Goal: Find specific page/section: Find specific page/section

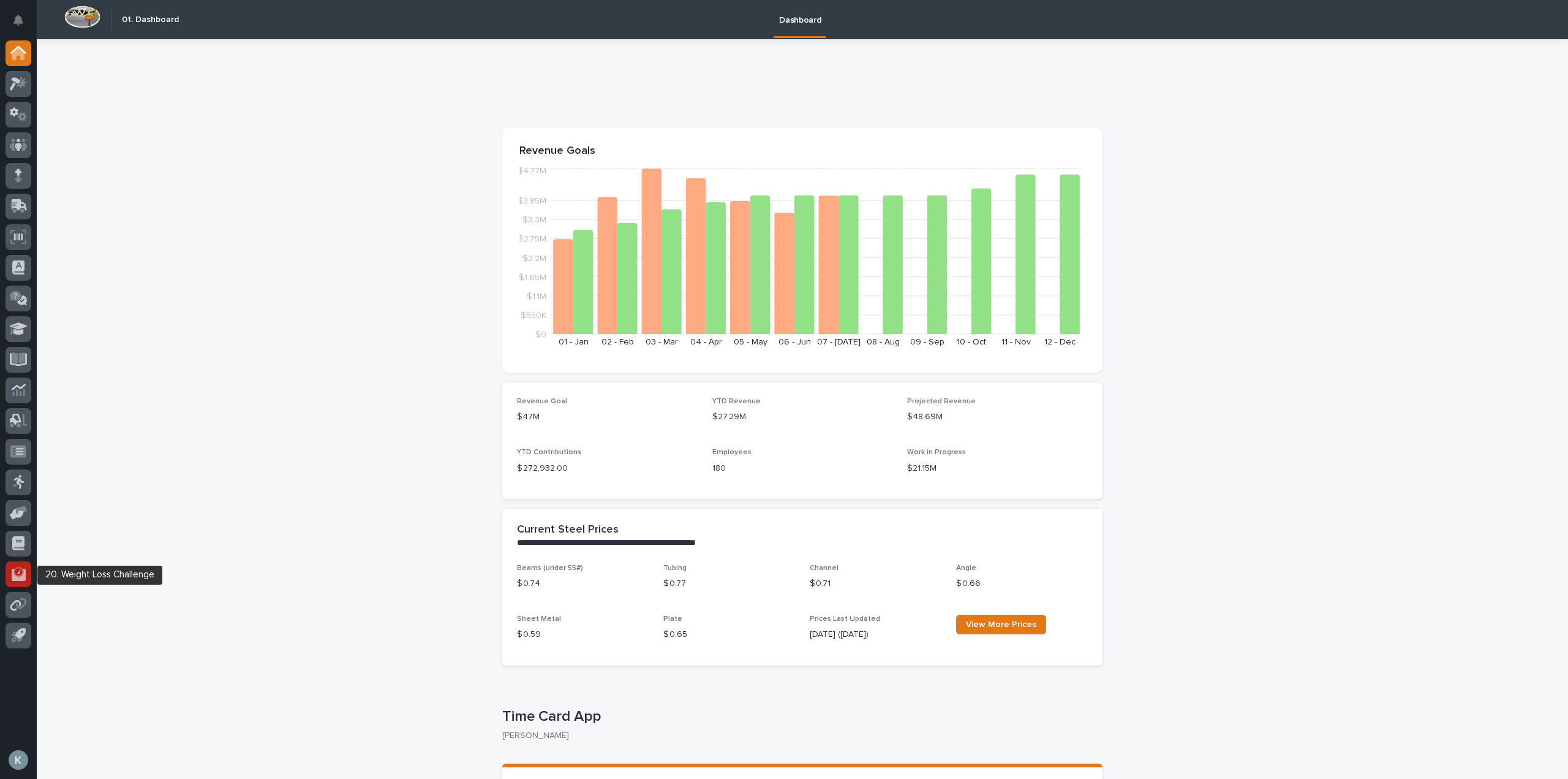
click at [23, 575] on icon at bounding box center [19, 574] width 14 height 12
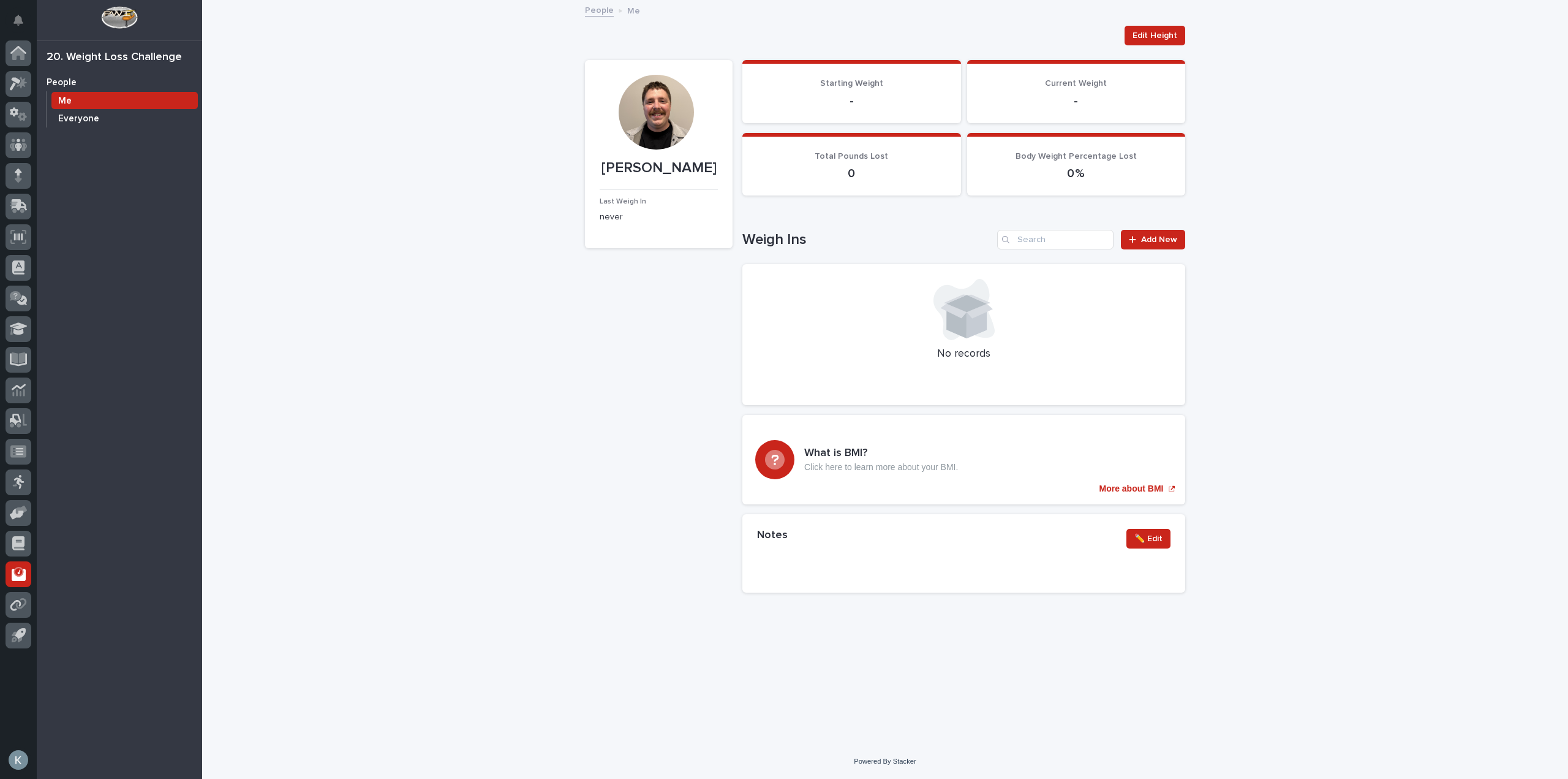
click at [70, 119] on p "Everyone" at bounding box center [79, 119] width 41 height 11
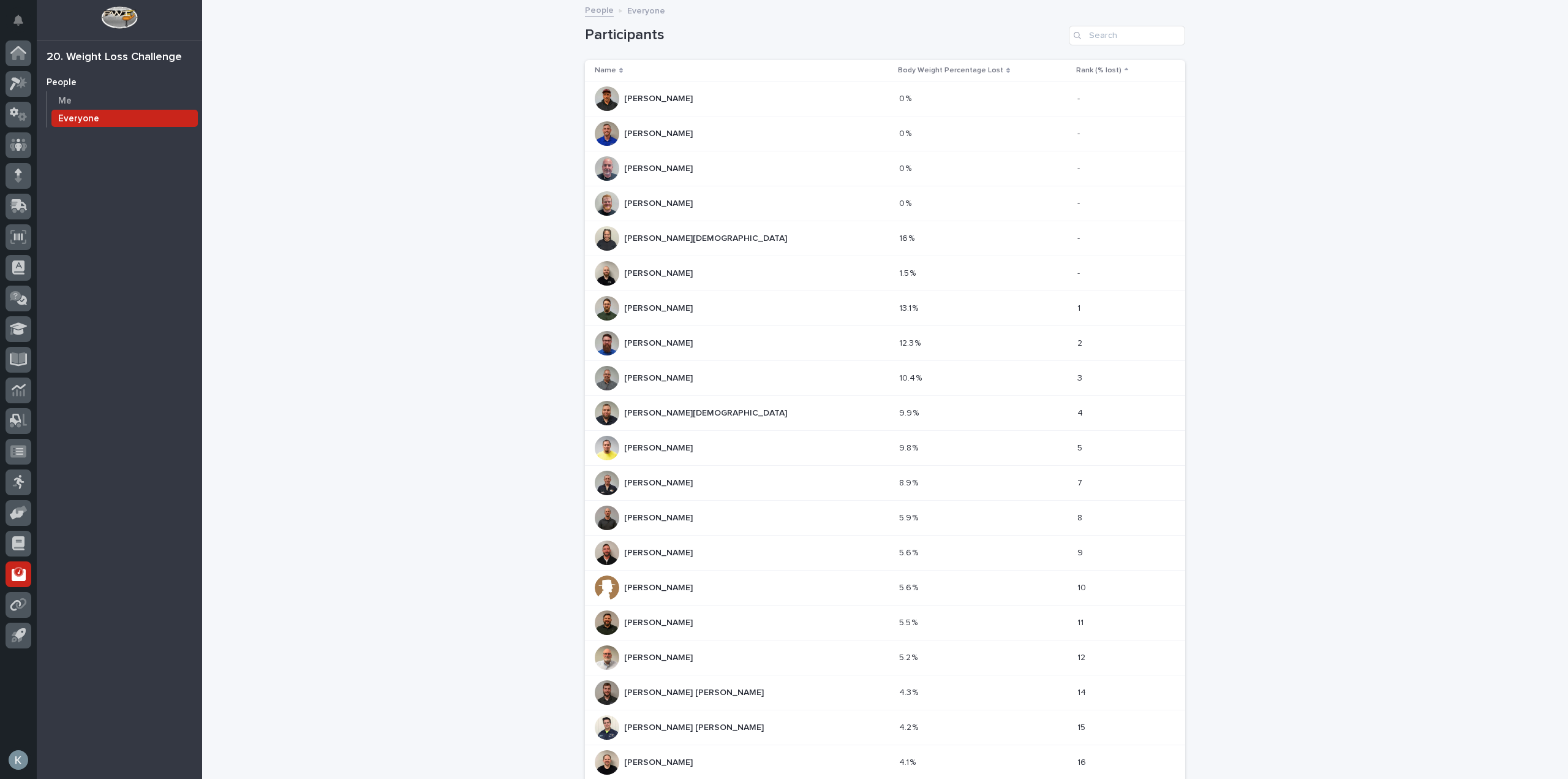
click at [1089, 70] on div "Rank (% lost)" at bounding box center [1121, 70] width 90 height 13
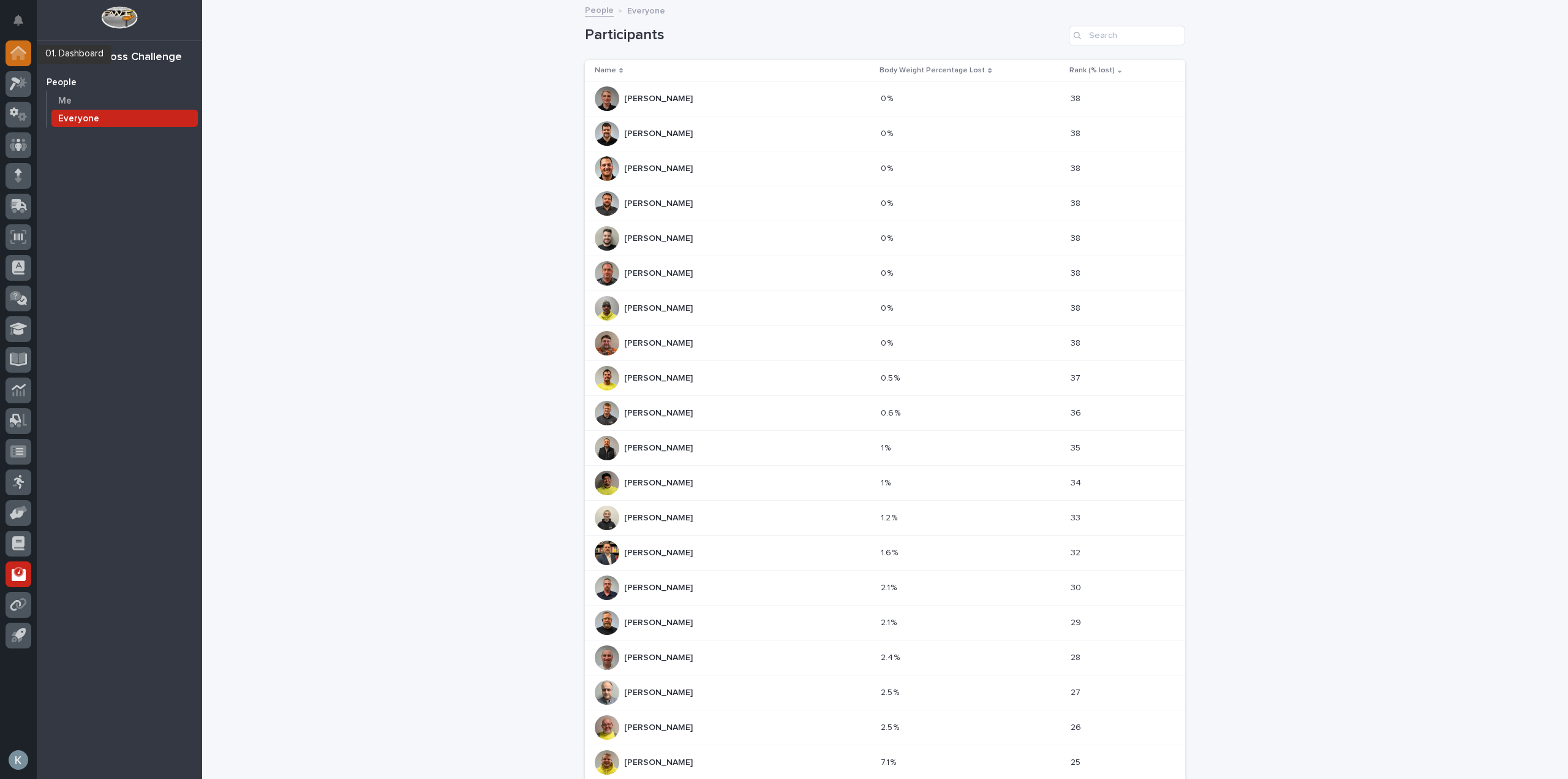
click at [17, 46] on icon at bounding box center [19, 53] width 16 height 14
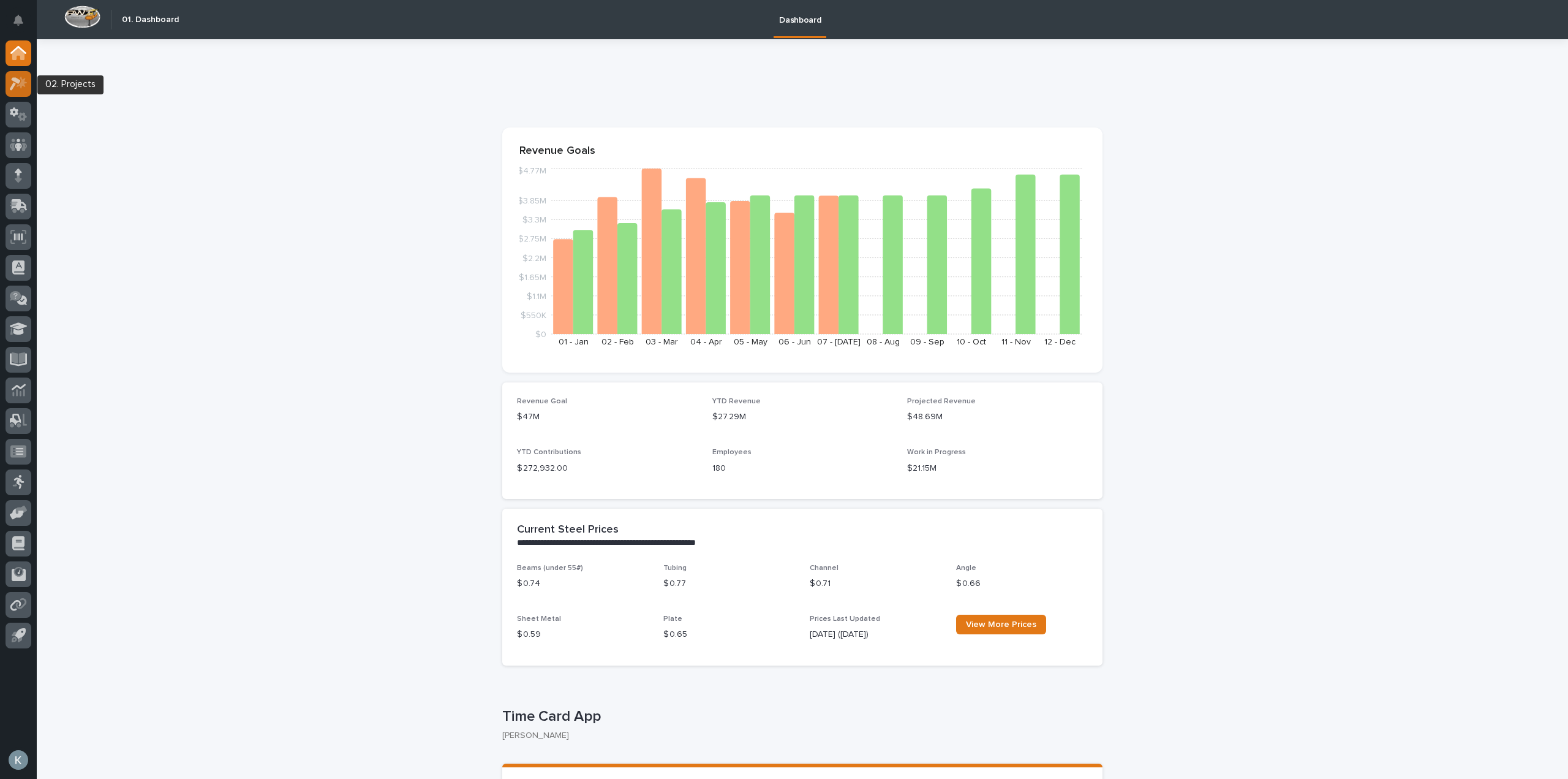
click at [30, 84] on div at bounding box center [18, 83] width 26 height 26
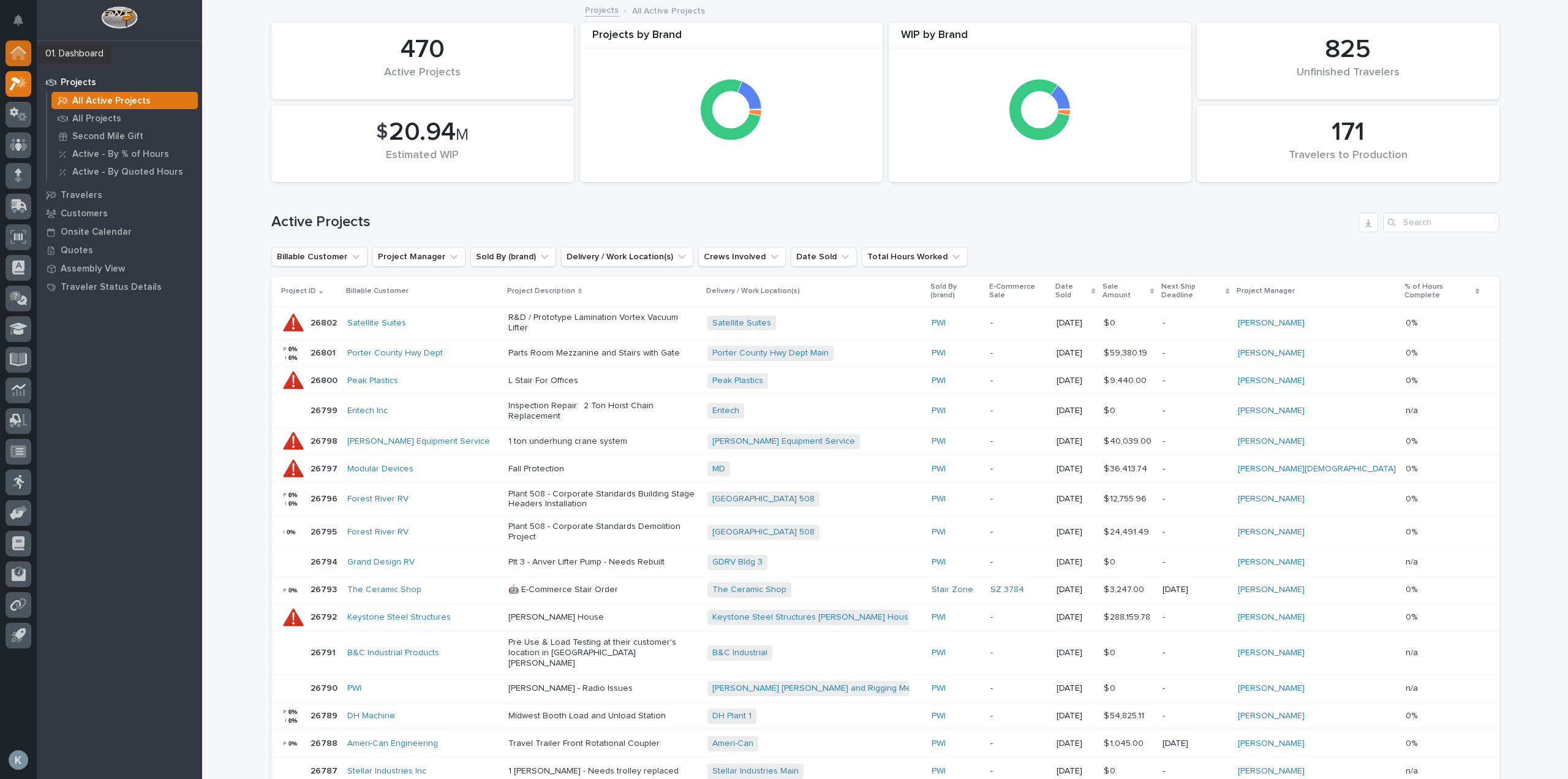
click at [19, 48] on icon at bounding box center [19, 54] width 12 height 12
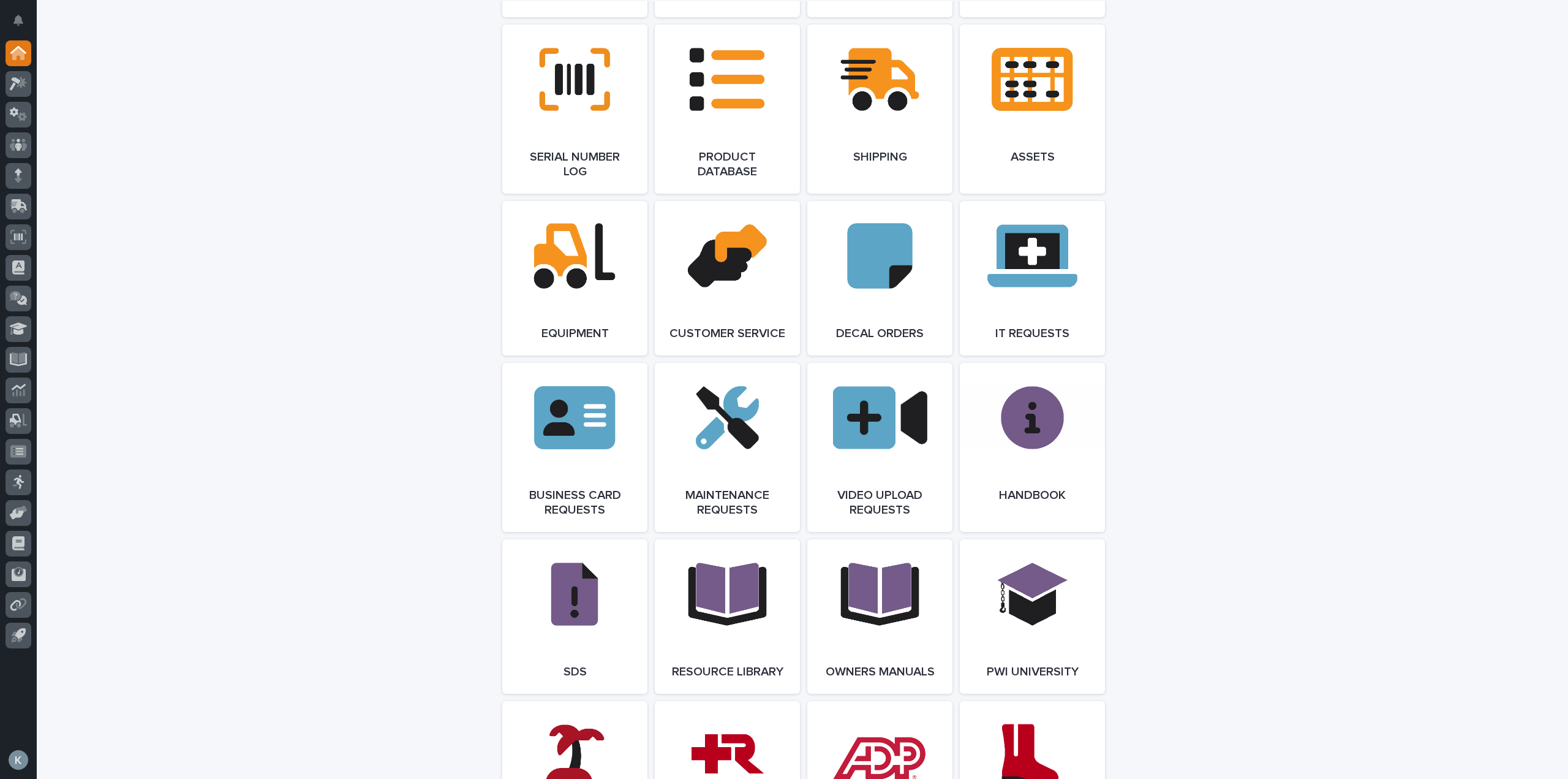
scroll to position [2113, 0]
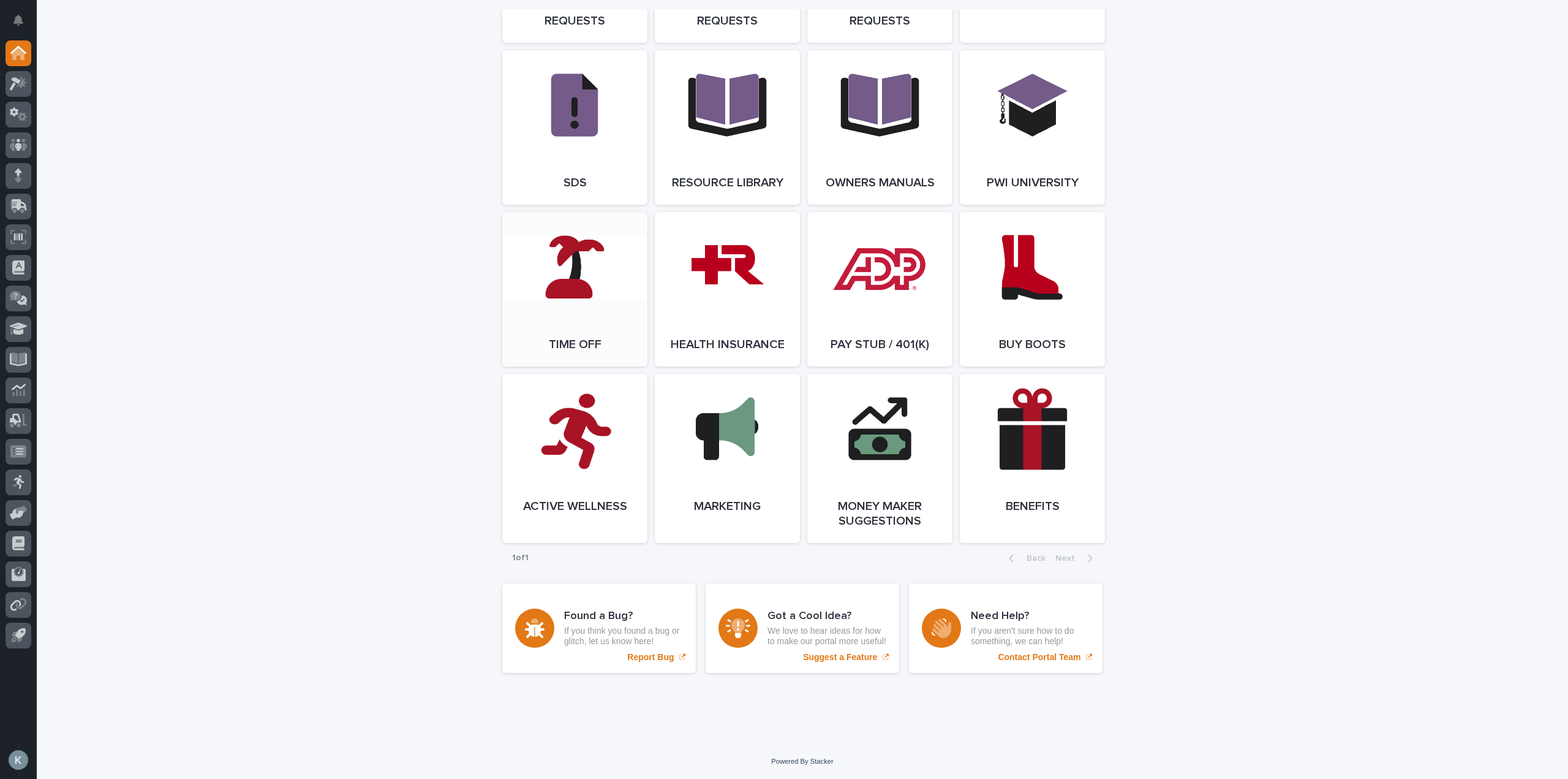
click at [546, 268] on link "Open Link" at bounding box center [574, 290] width 145 height 155
click at [12, 80] on icon at bounding box center [15, 83] width 11 height 13
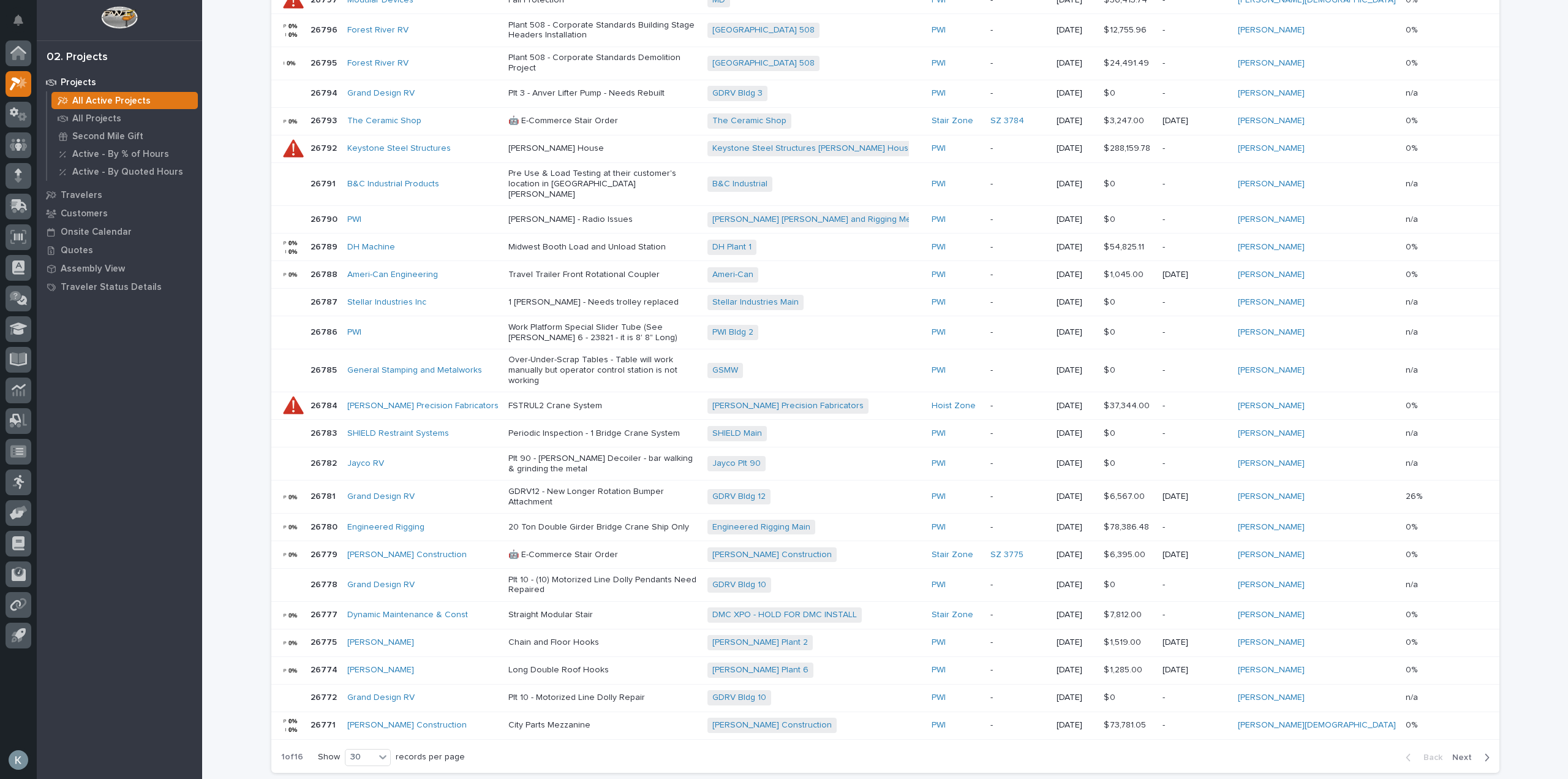
scroll to position [490, 0]
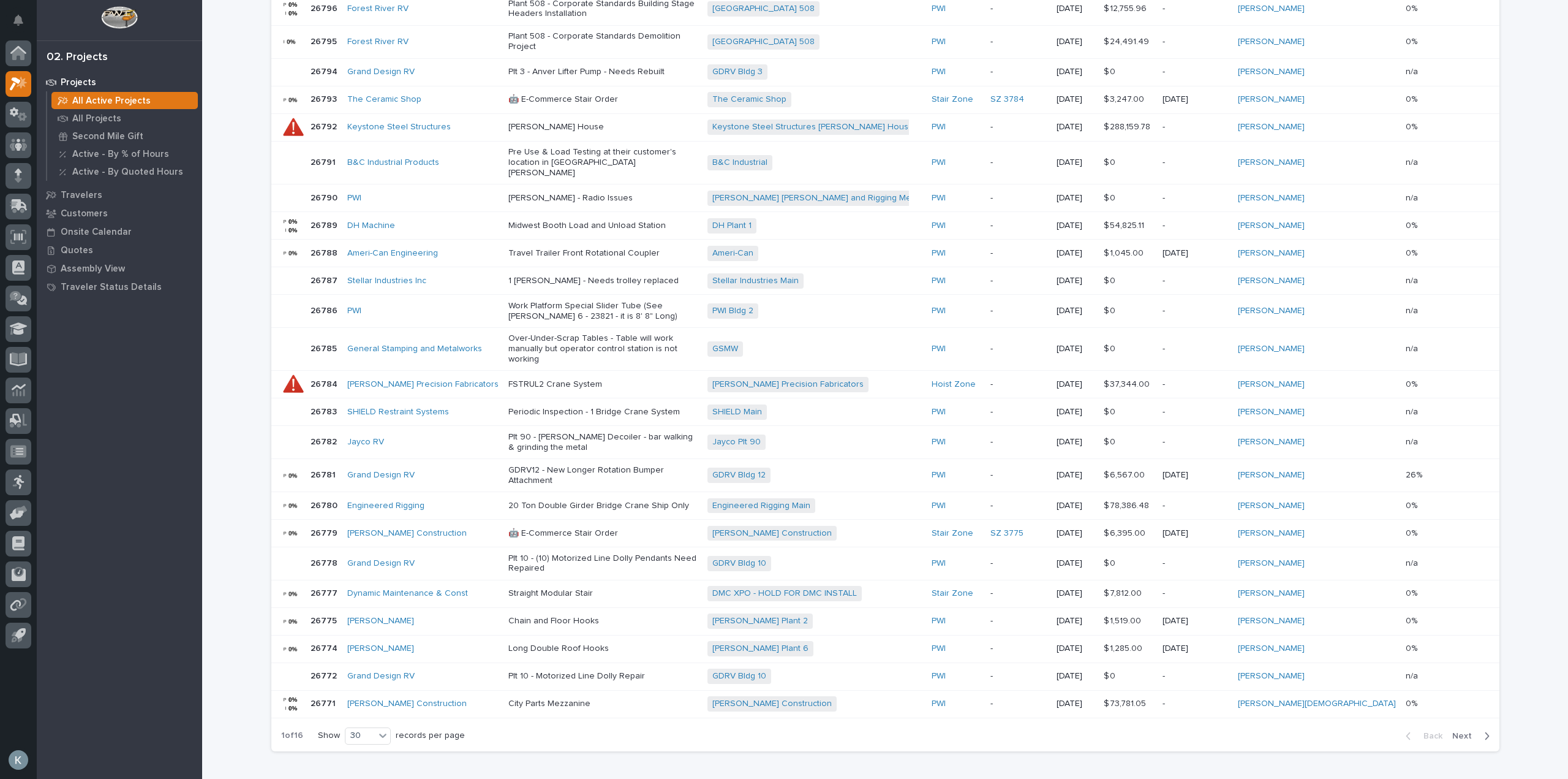
click at [1479, 730] on div "button" at bounding box center [1485, 735] width 11 height 11
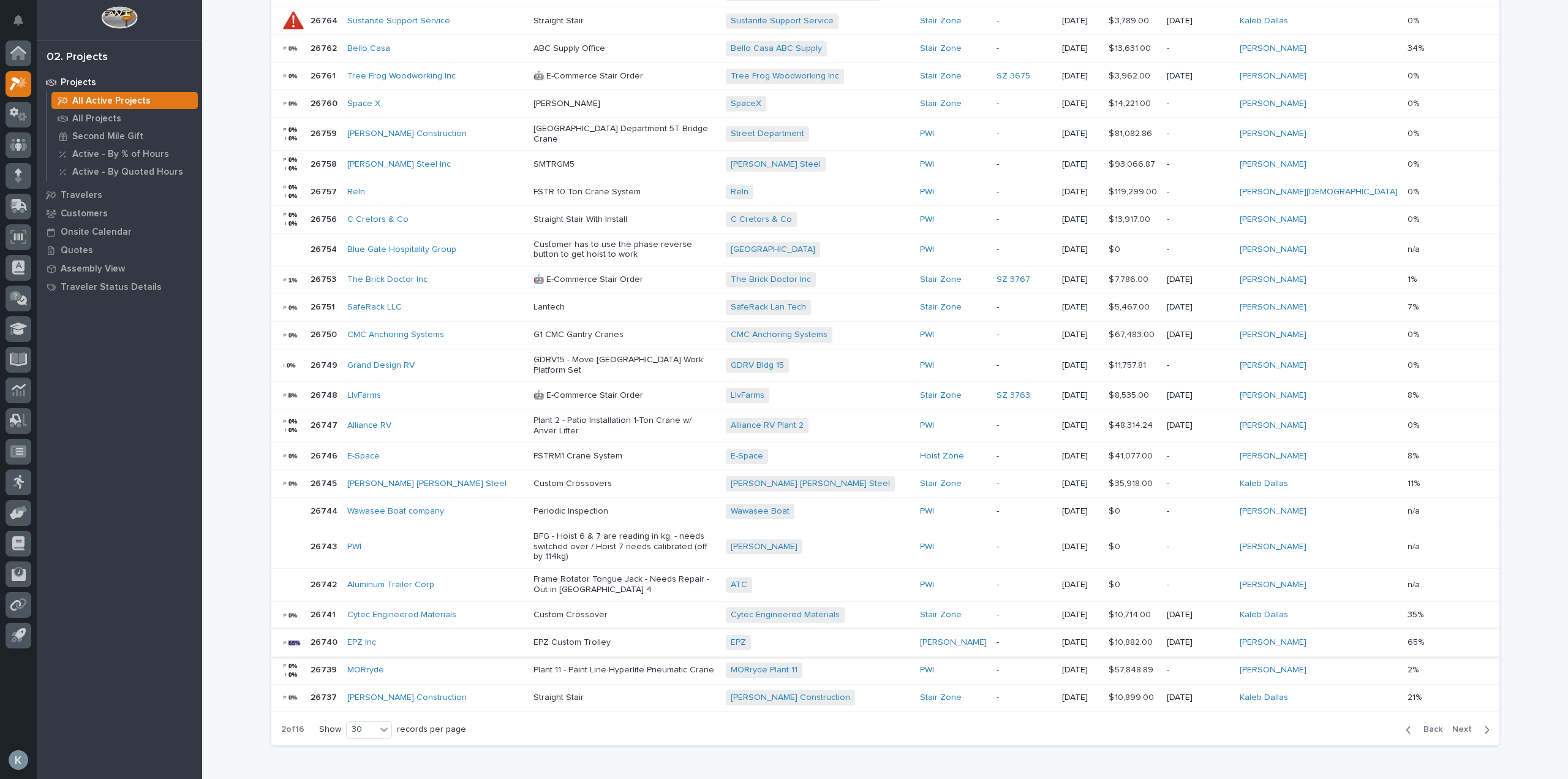
scroll to position [513, 0]
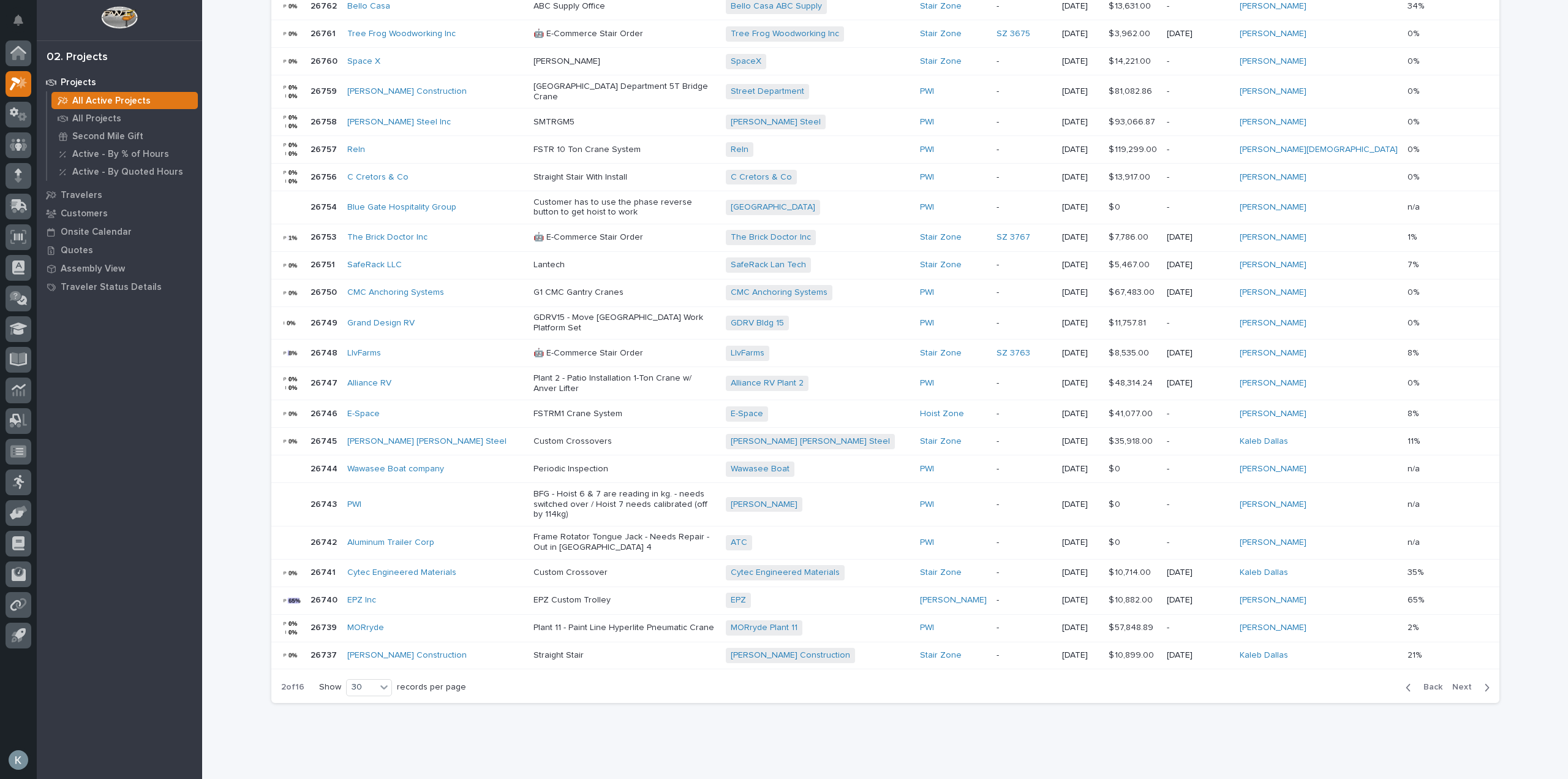
click at [1479, 682] on div "button" at bounding box center [1485, 688] width 11 height 11
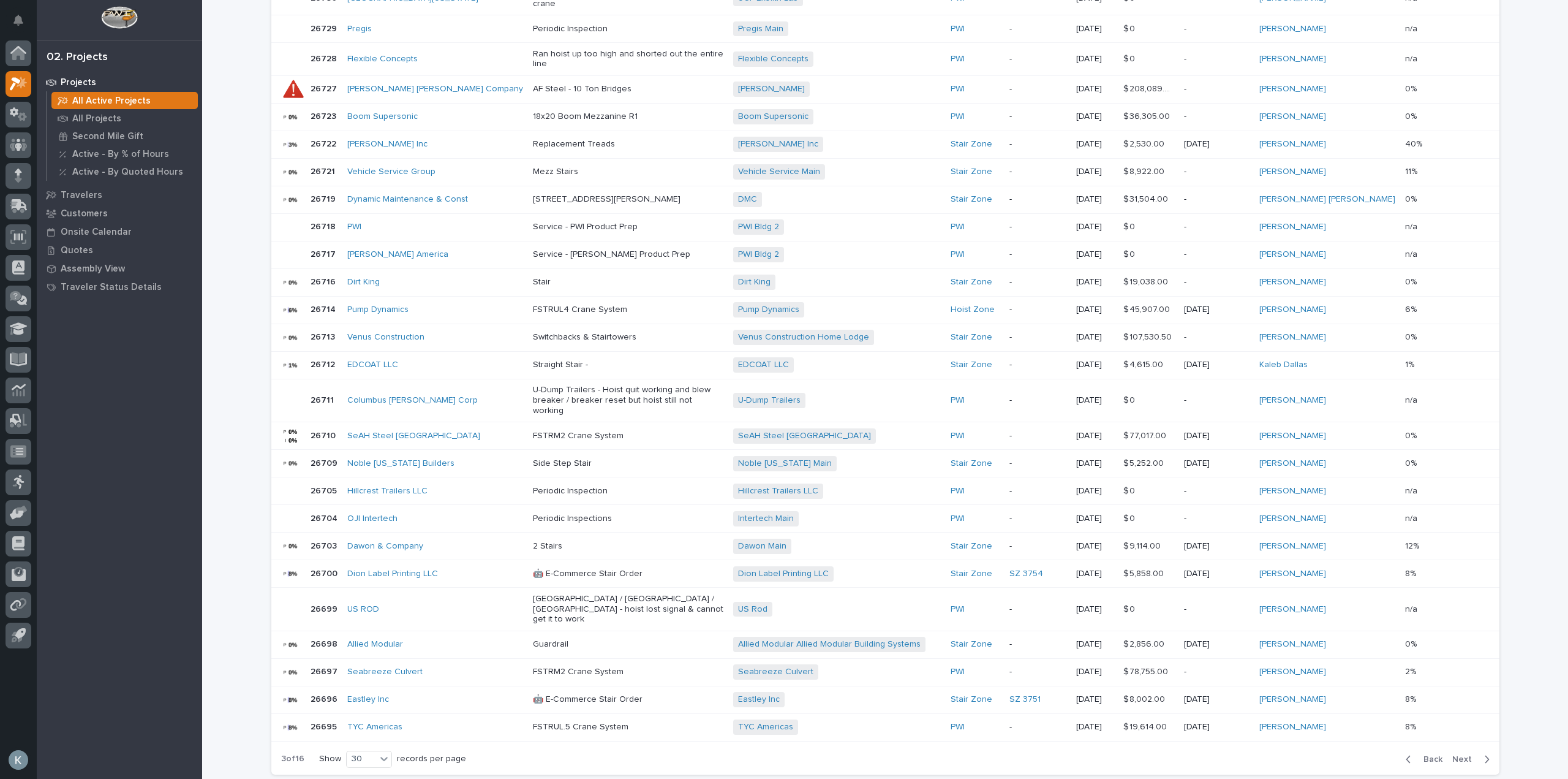
scroll to position [501, 0]
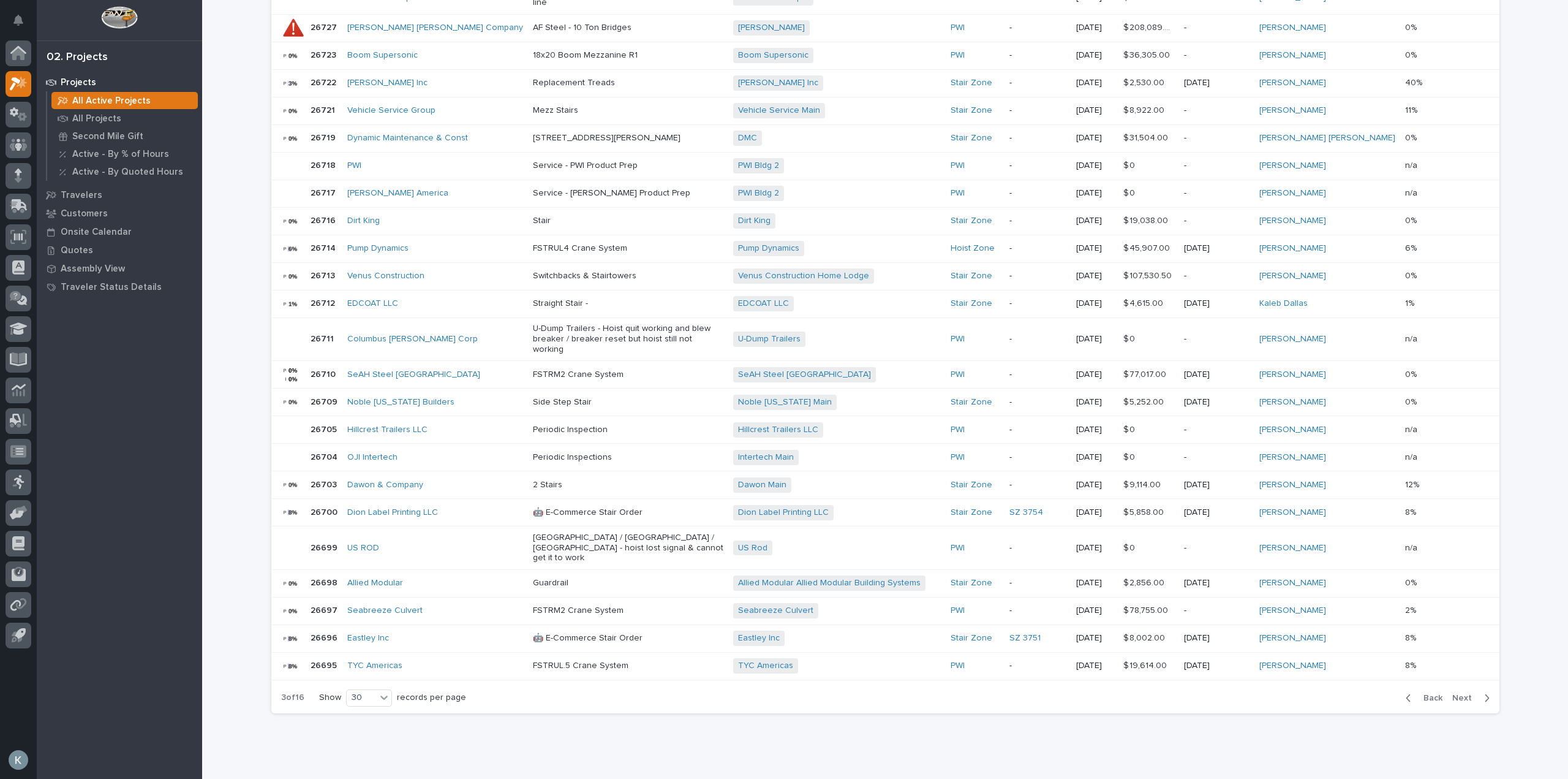
click at [1479, 693] on div "button" at bounding box center [1485, 698] width 11 height 11
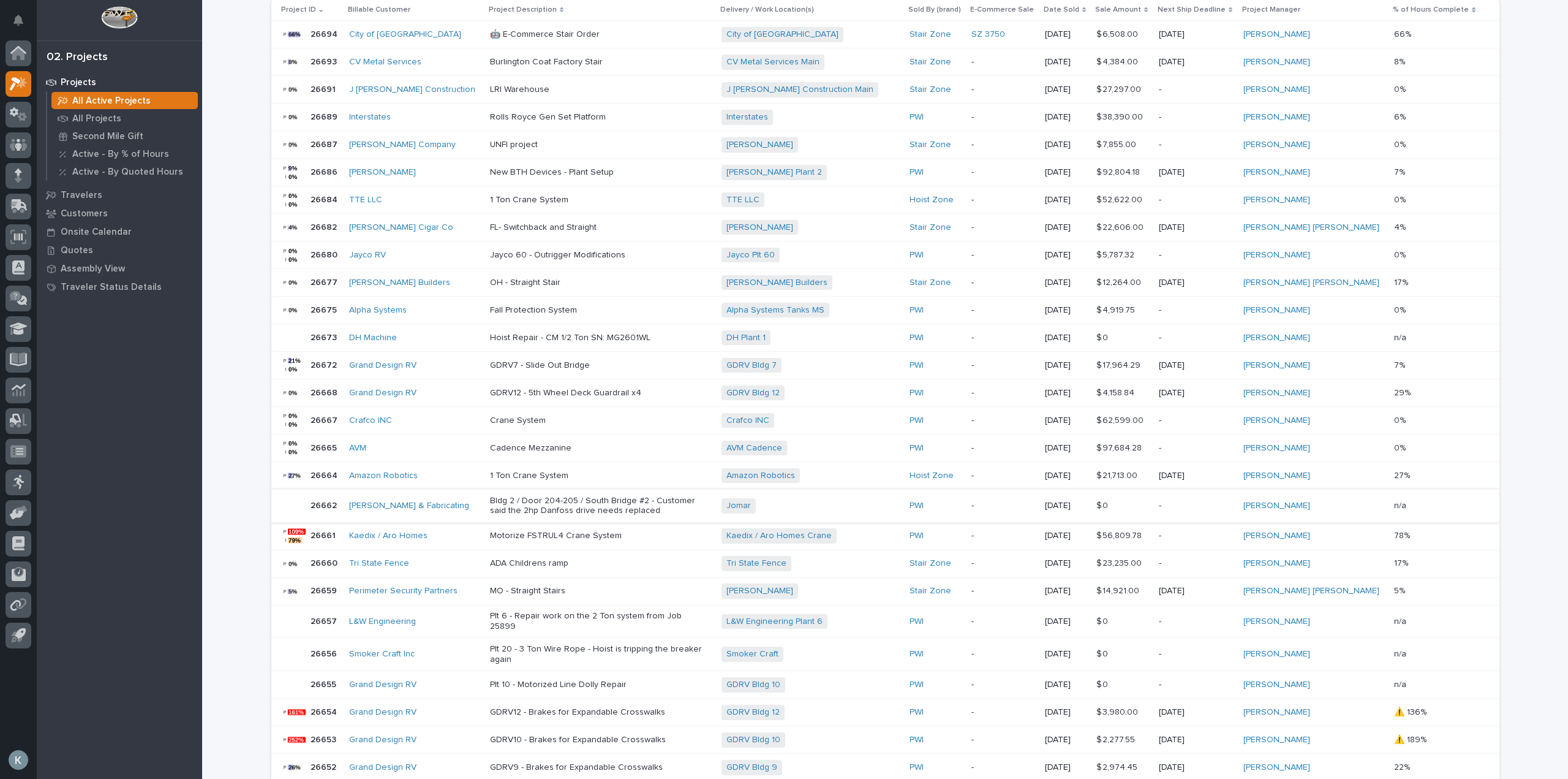
scroll to position [501, 0]
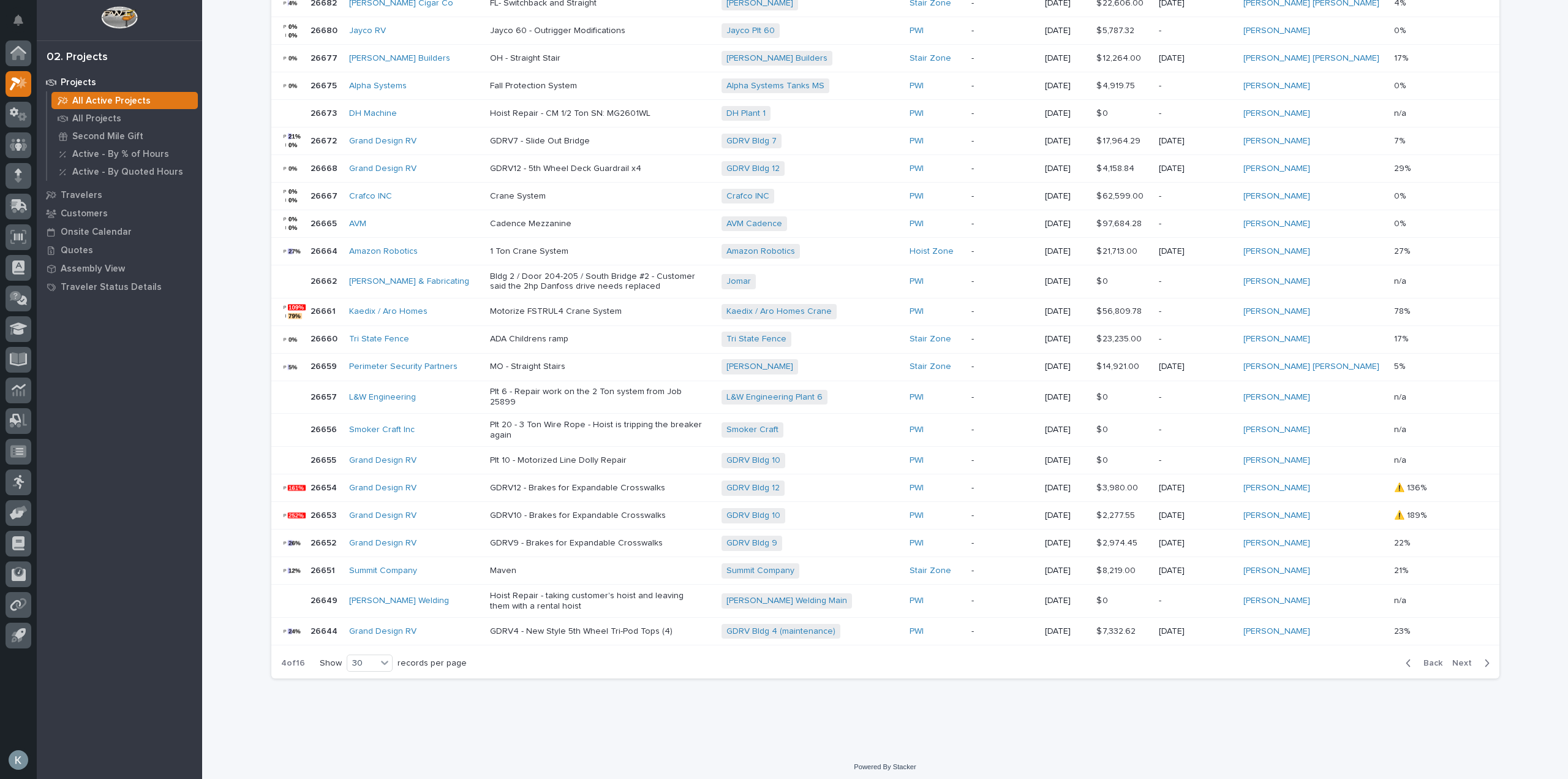
click at [1485, 659] on icon "button" at bounding box center [1486, 663] width 4 height 7
